Goal: Information Seeking & Learning: Learn about a topic

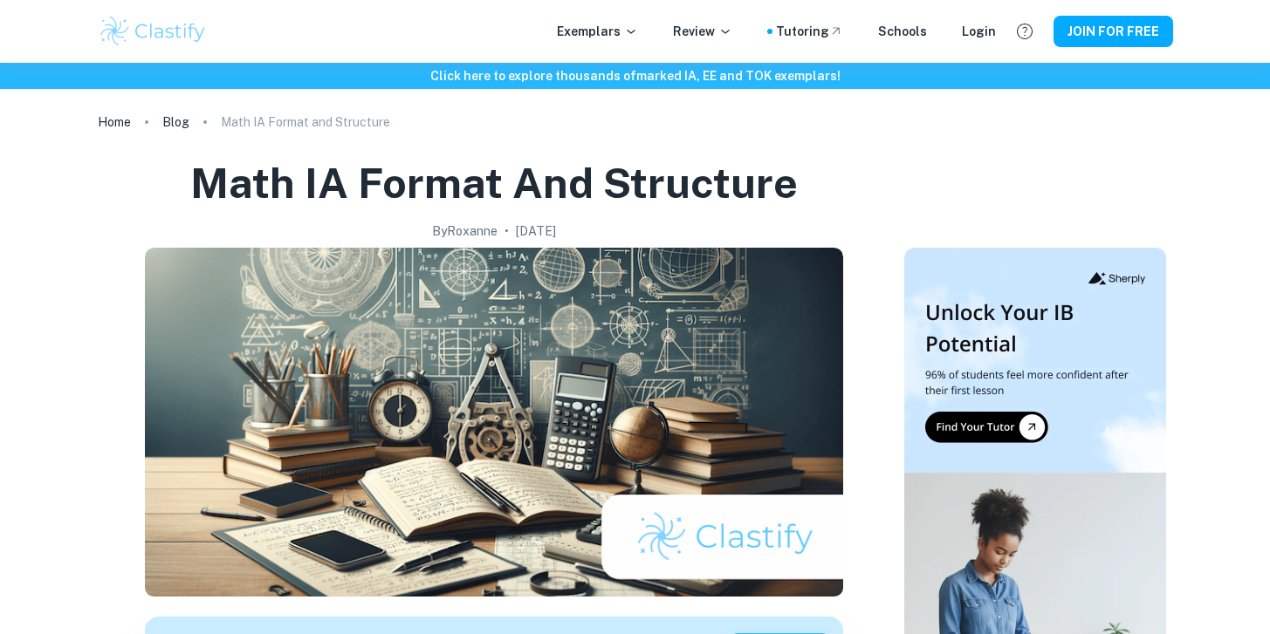
scroll to position [738, 0]
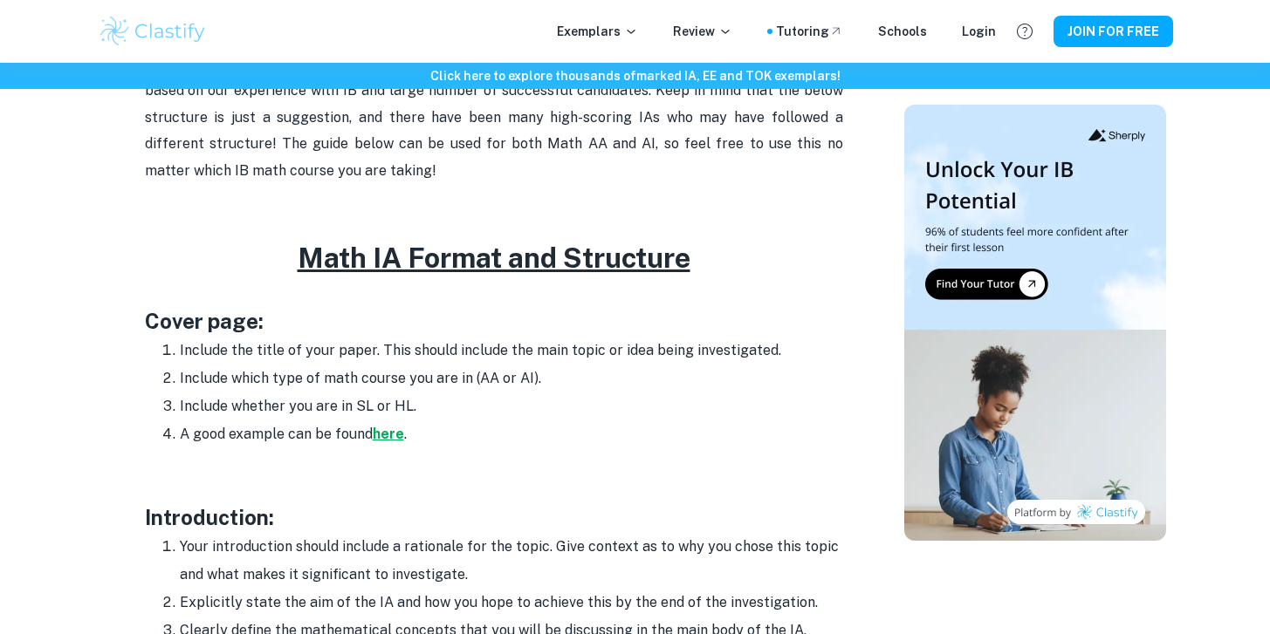
click at [390, 431] on strong "here" at bounding box center [388, 434] width 31 height 17
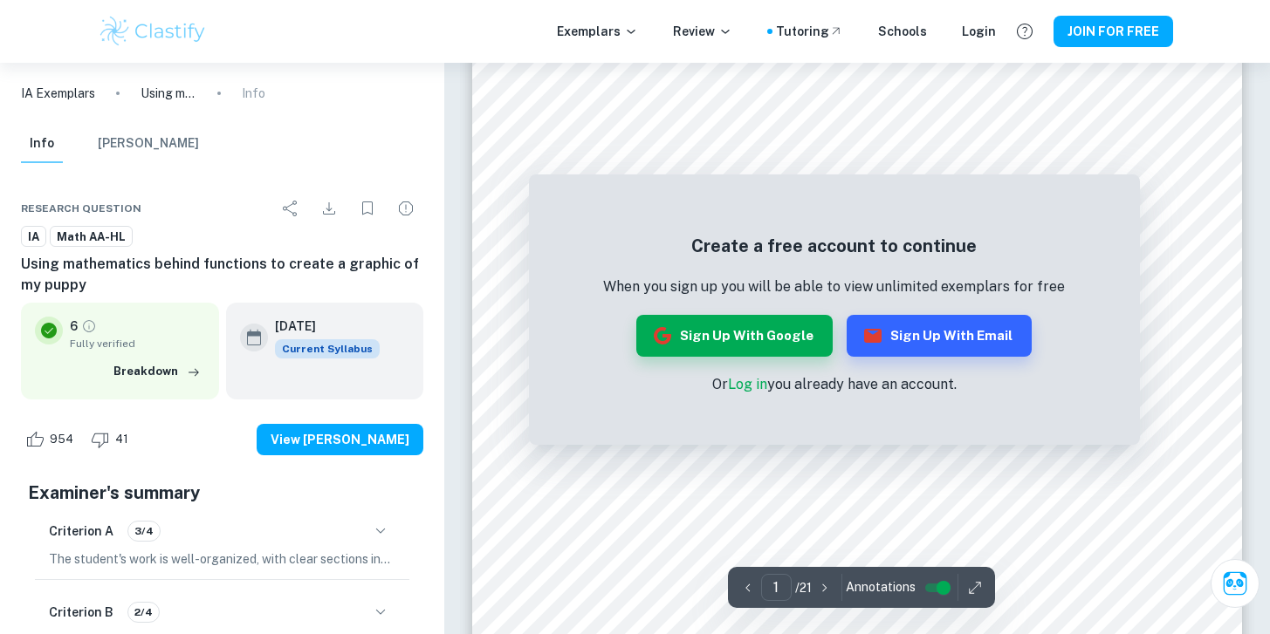
scroll to position [261, 0]
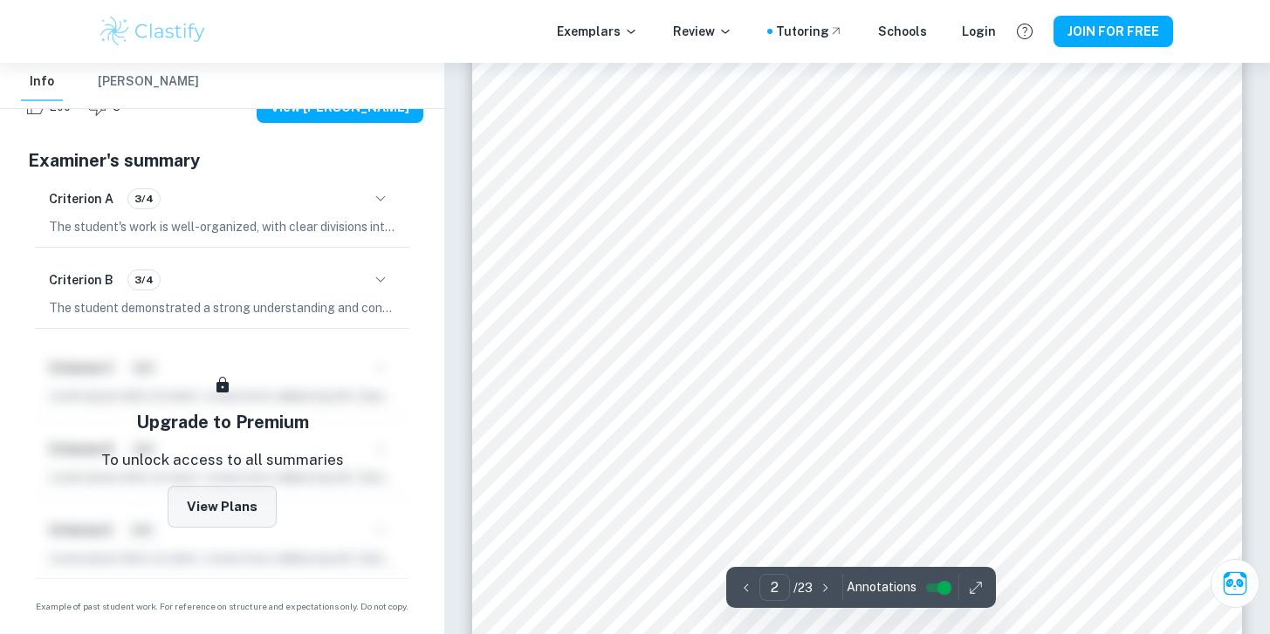
scroll to position [1290, 0]
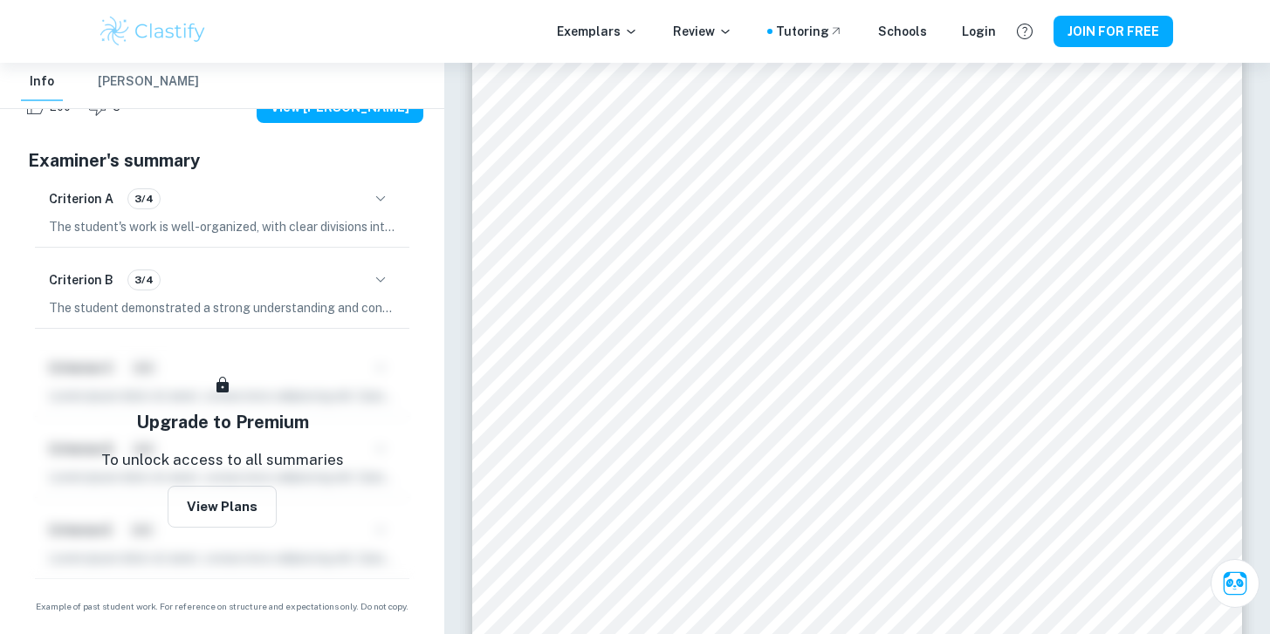
click at [367, 207] on div "Criterion A 3/4" at bounding box center [222, 199] width 346 height 30
click at [379, 203] on icon "button" at bounding box center [380, 199] width 21 height 21
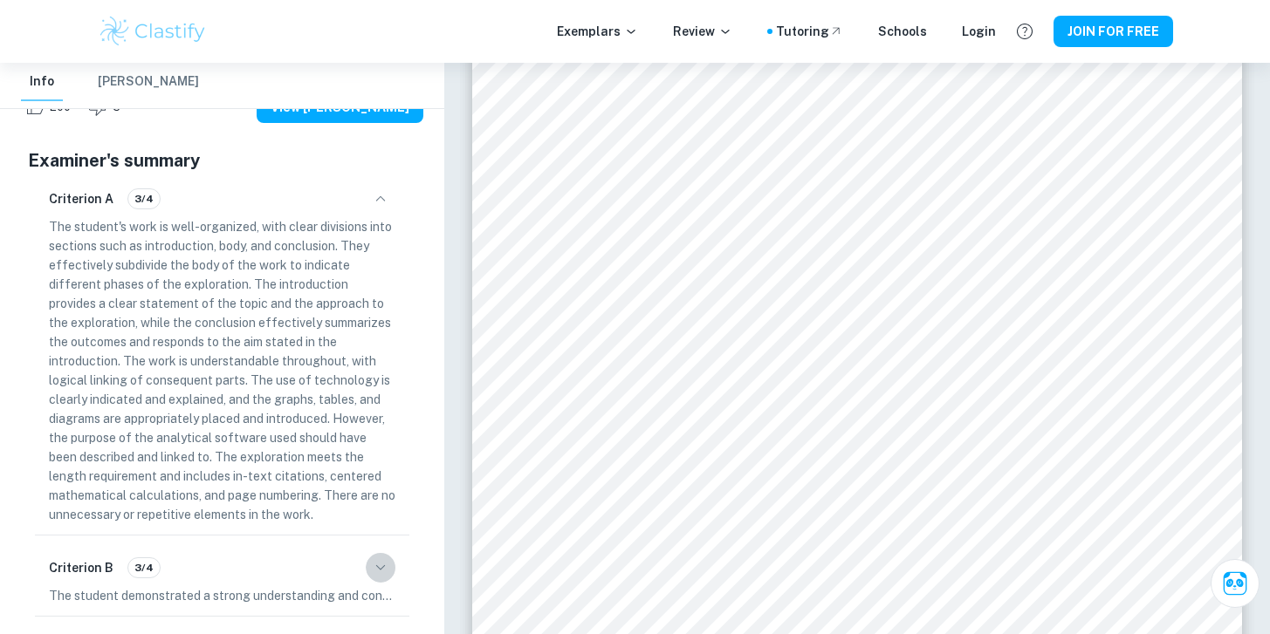
click at [388, 573] on icon "button" at bounding box center [380, 568] width 21 height 21
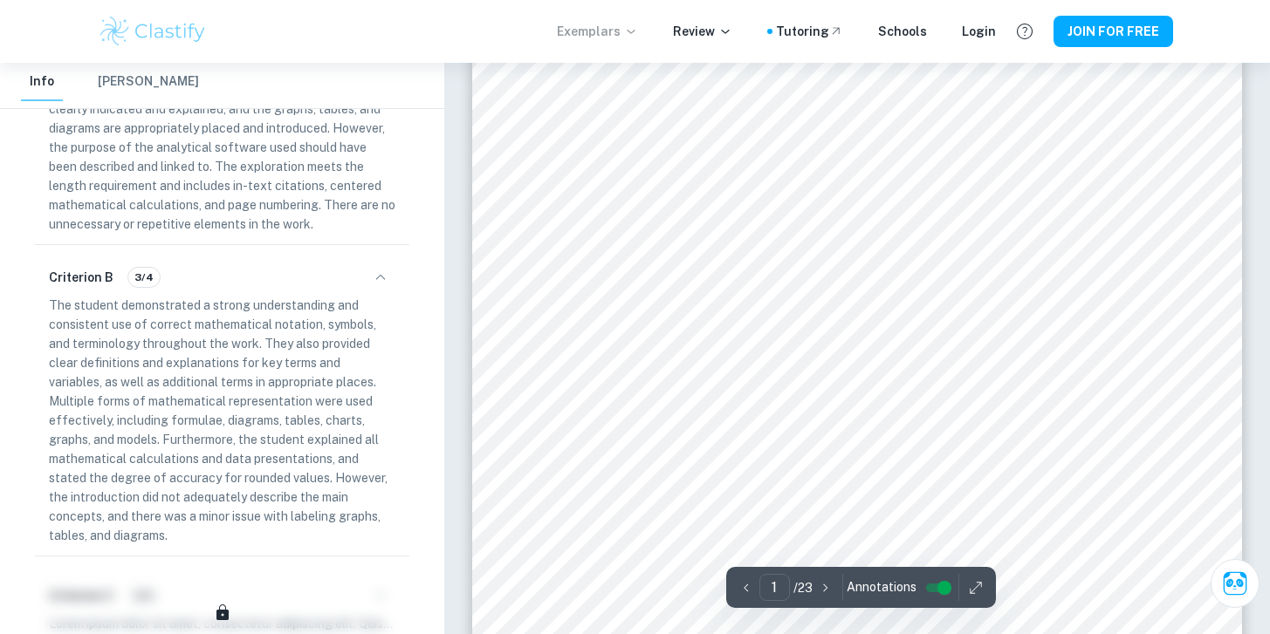
scroll to position [334, 0]
